Goal: Contribute content: Contribute content

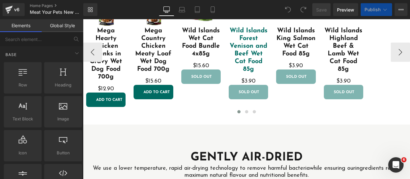
scroll to position [952, 0]
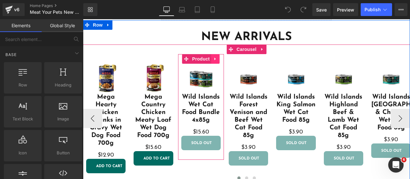
click at [216, 61] on icon at bounding box center [215, 58] width 4 height 5
click at [221, 60] on icon at bounding box center [220, 59] width 4 height 4
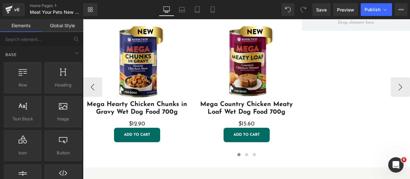
scroll to position [963, 0]
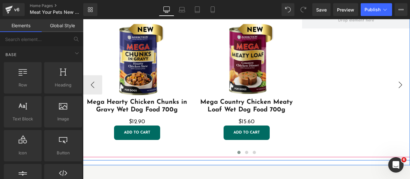
click at [403, 92] on button "›" at bounding box center [400, 84] width 19 height 19
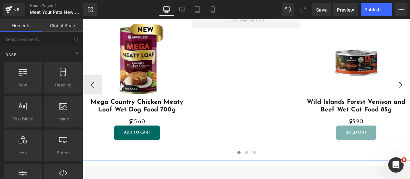
click at [401, 92] on button "›" at bounding box center [400, 84] width 19 height 19
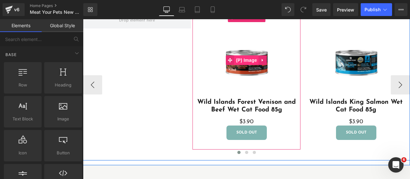
click at [260, 65] on link at bounding box center [263, 60] width 8 height 10
click at [244, 22] on span "Product" at bounding box center [246, 17] width 21 height 10
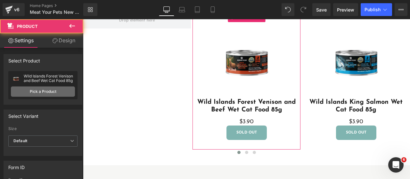
click at [28, 93] on link "Pick a Product" at bounding box center [43, 92] width 64 height 10
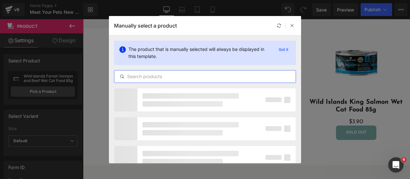
click at [156, 75] on input "text" at bounding box center [204, 77] width 181 height 8
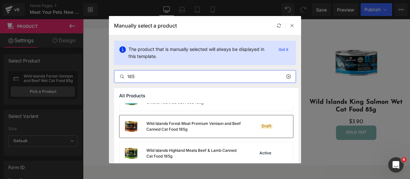
scroll to position [64, 0]
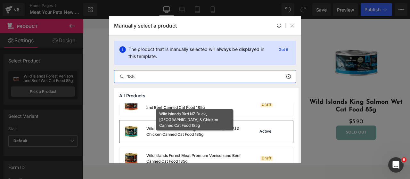
type input "185"
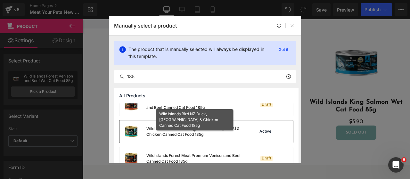
click at [190, 134] on div "Wild Islands Bird NZ Duck, [GEOGRAPHIC_DATA] & Chicken Canned Cat Food 185g" at bounding box center [194, 132] width 96 height 12
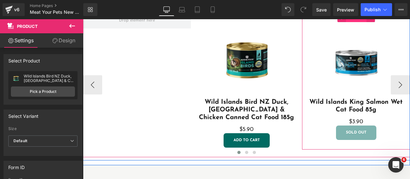
click at [357, 22] on span "Product" at bounding box center [356, 18] width 21 height 10
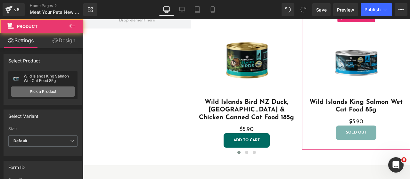
click at [47, 91] on link "Pick a Product" at bounding box center [43, 92] width 64 height 10
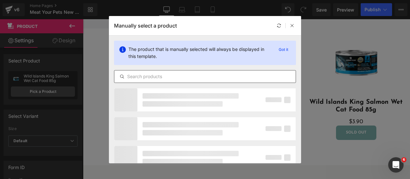
click at [164, 77] on input "text" at bounding box center [204, 77] width 181 height 8
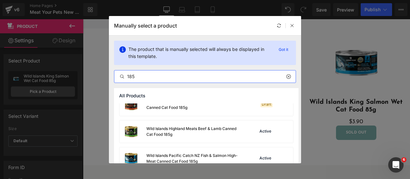
scroll to position [128, 0]
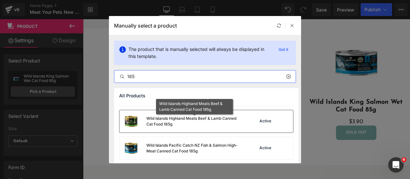
type input "185"
click at [197, 125] on div "Wild Islands Highland Meats Beef & Lamb Canned Cat Food 185g" at bounding box center [194, 122] width 96 height 12
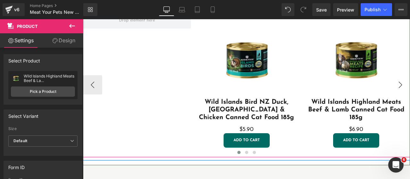
click at [398, 95] on button "›" at bounding box center [400, 84] width 19 height 19
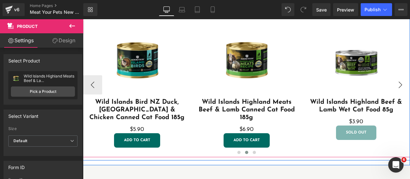
click at [400, 95] on button "›" at bounding box center [400, 84] width 19 height 19
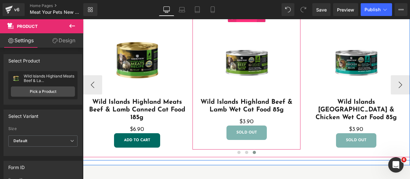
click at [244, 22] on span "Product" at bounding box center [246, 17] width 21 height 10
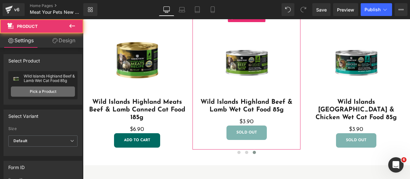
click at [34, 89] on link "Pick a Product" at bounding box center [43, 92] width 64 height 10
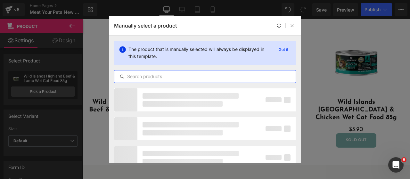
click at [170, 74] on input "text" at bounding box center [204, 77] width 181 height 8
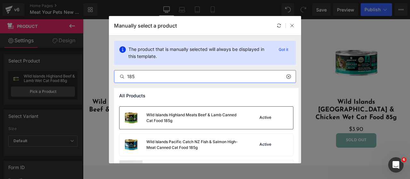
scroll to position [129, 0]
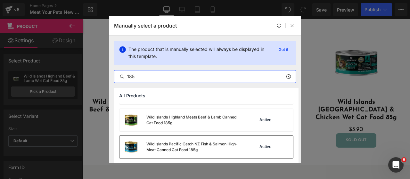
type input "185"
click at [185, 144] on div "Wild Islands Pacific Catch NZ Fish & Salmon High-Meat Canned Cat Food 185g" at bounding box center [194, 147] width 96 height 12
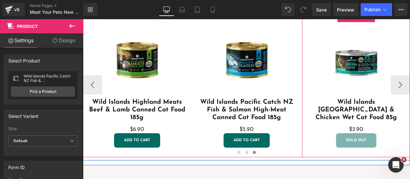
click at [355, 43] on img at bounding box center [356, 60] width 76 height 76
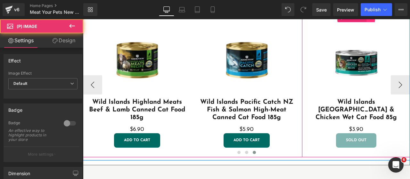
click at [372, 20] on icon at bounding box center [370, 17] width 4 height 5
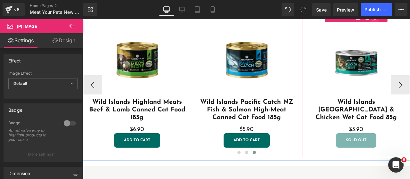
click at [374, 20] on icon at bounding box center [375, 17] width 4 height 4
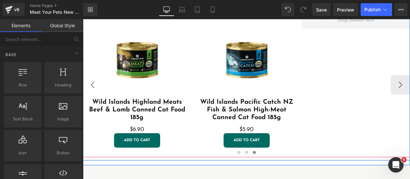
click at [96, 95] on button "‹" at bounding box center [92, 84] width 19 height 19
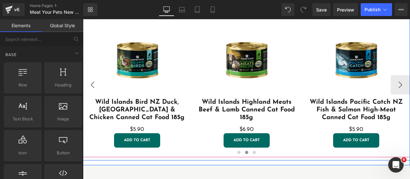
click at [96, 95] on button "‹" at bounding box center [92, 84] width 19 height 19
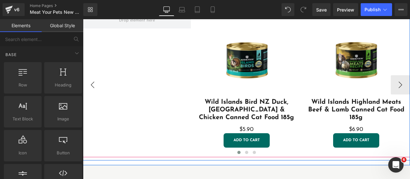
click at [96, 95] on button "‹" at bounding box center [92, 84] width 19 height 19
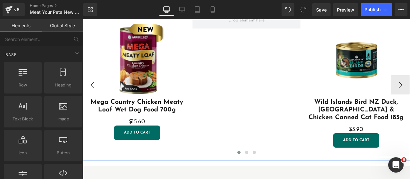
click at [96, 95] on button "‹" at bounding box center [92, 84] width 19 height 19
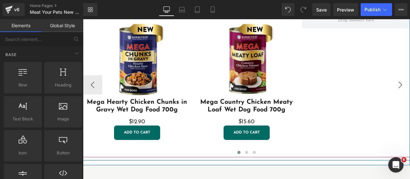
click at [401, 95] on button "›" at bounding box center [400, 84] width 19 height 19
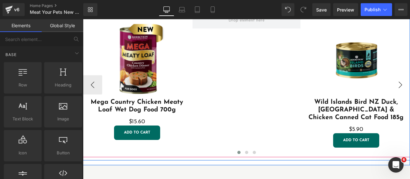
click at [401, 95] on button "›" at bounding box center [400, 84] width 19 height 19
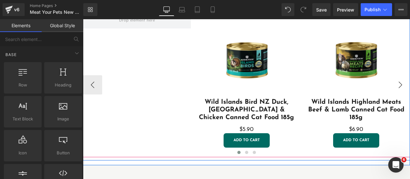
click at [401, 95] on button "›" at bounding box center [400, 84] width 19 height 19
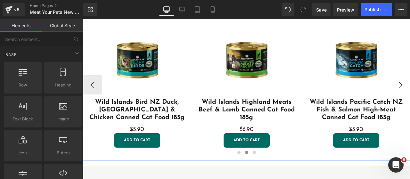
click at [402, 95] on button "›" at bounding box center [400, 84] width 19 height 19
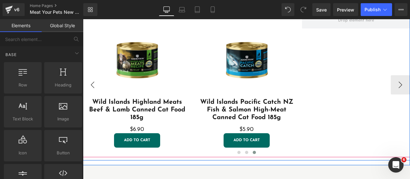
click at [93, 95] on button "‹" at bounding box center [92, 84] width 19 height 19
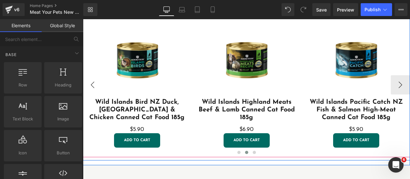
click at [93, 95] on button "‹" at bounding box center [92, 84] width 19 height 19
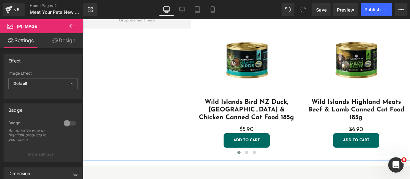
click at [119, 58] on div "Sale Off (P) Image Mega Hearty Chicken Chunks in Gravy Wet Dog Food 700g (P) Ti…" at bounding box center [247, 84] width 767 height 145
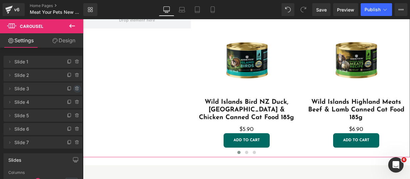
click at [76, 87] on icon at bounding box center [76, 87] width 1 height 1
click at [71, 91] on button "Delete" at bounding box center [70, 89] width 20 height 8
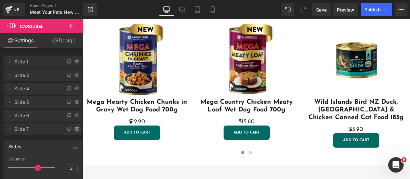
click at [76, 131] on icon at bounding box center [77, 129] width 5 height 5
click at [75, 130] on button "Delete" at bounding box center [70, 129] width 20 height 8
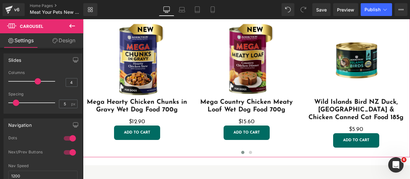
scroll to position [64, 0]
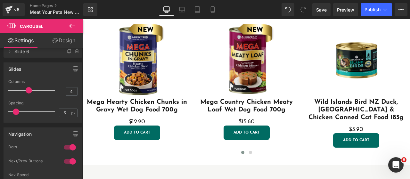
drag, startPoint x: 37, startPoint y: 91, endPoint x: 28, endPoint y: 91, distance: 9.3
click at [28, 91] on span at bounding box center [29, 90] width 6 height 6
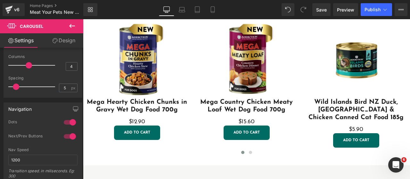
scroll to position [12, 0]
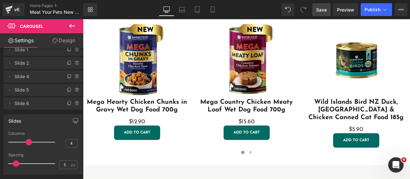
click at [326, 11] on span "Save" at bounding box center [321, 9] width 11 height 7
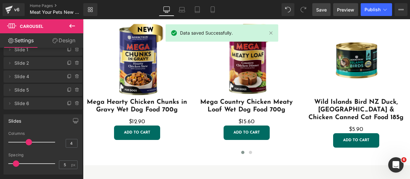
click at [345, 10] on span "Preview" at bounding box center [345, 9] width 17 height 7
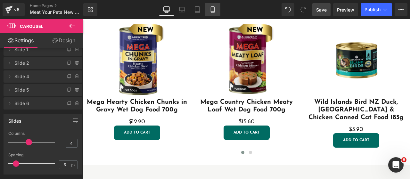
click at [209, 11] on link "Mobile" at bounding box center [212, 9] width 15 height 13
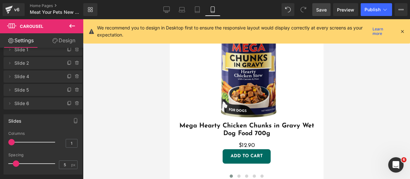
scroll to position [953, 0]
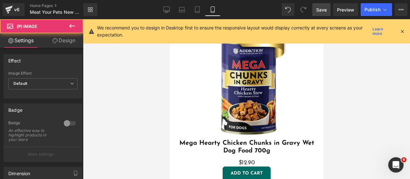
click at [176, 100] on div "Sale Off" at bounding box center [246, 84] width 147 height 111
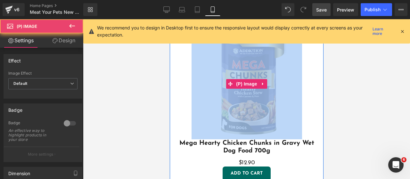
drag, startPoint x: 291, startPoint y: 110, endPoint x: 240, endPoint y: 110, distance: 50.9
click at [240, 110] on div "Sale Off" at bounding box center [246, 84] width 147 height 111
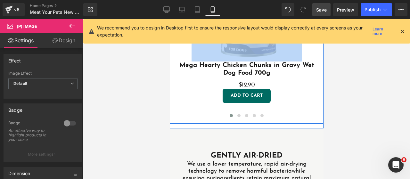
scroll to position [1053, 0]
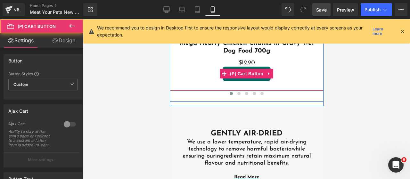
click at [217, 80] on div "Add To Cart" at bounding box center [246, 74] width 147 height 14
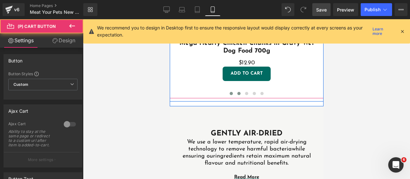
click at [239, 92] on span at bounding box center [238, 93] width 3 height 3
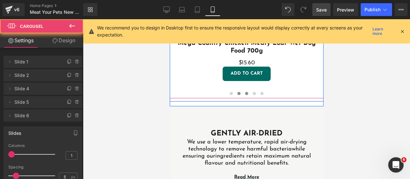
click at [245, 92] on span at bounding box center [246, 93] width 3 height 3
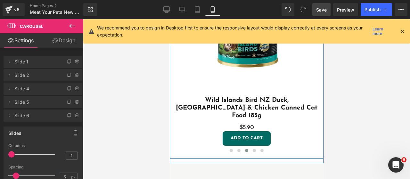
scroll to position [986, 0]
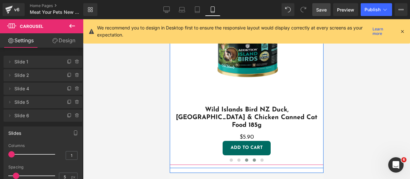
click at [253, 159] on span at bounding box center [253, 160] width 3 height 3
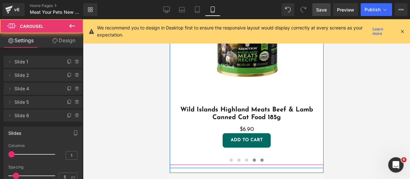
click at [261, 159] on span at bounding box center [261, 160] width 3 height 3
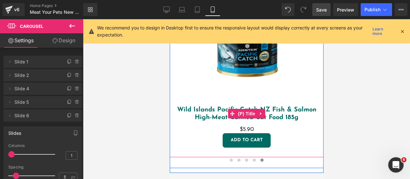
scroll to position [953, 0]
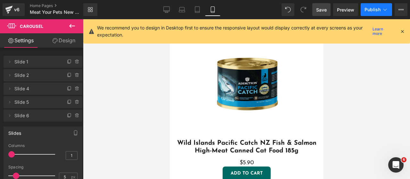
click at [372, 11] on span "Publish" at bounding box center [373, 9] width 16 height 5
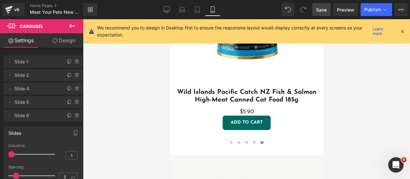
scroll to position [1019, 0]
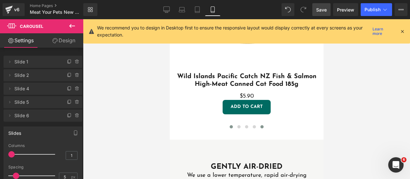
click at [233, 124] on button at bounding box center [231, 127] width 8 height 6
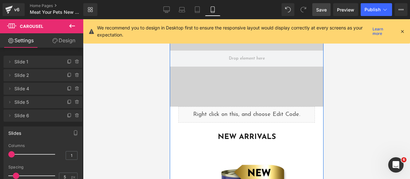
scroll to position [886, 0]
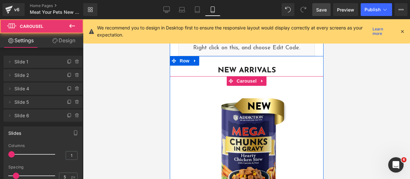
click at [191, 79] on div "Sale Off (P) Image Mega Hearty Chicken Chunks in Gravy Wet Dog Food 700g (P) Ti…" at bounding box center [246, 170] width 154 height 189
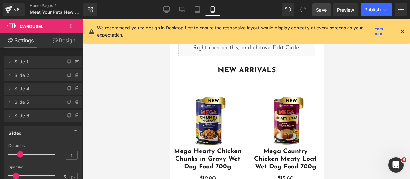
drag, startPoint x: 14, startPoint y: 155, endPoint x: 21, endPoint y: 156, distance: 7.7
click at [21, 156] on span at bounding box center [20, 154] width 6 height 6
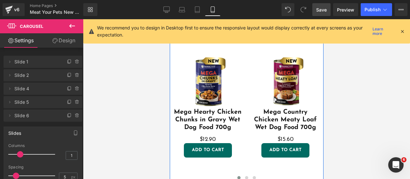
scroll to position [953, 0]
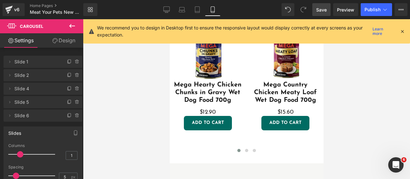
click at [320, 11] on span "Save" at bounding box center [321, 9] width 11 height 7
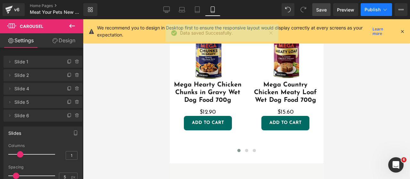
click at [374, 11] on span "Publish" at bounding box center [373, 9] width 16 height 5
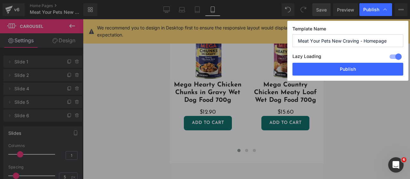
click at [394, 57] on div at bounding box center [395, 57] width 15 height 10
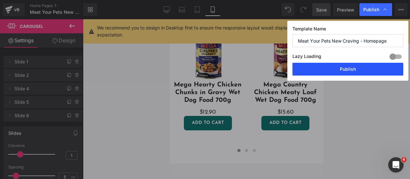
click at [384, 65] on button "Publish" at bounding box center [348, 69] width 111 height 13
